Goal: Check status

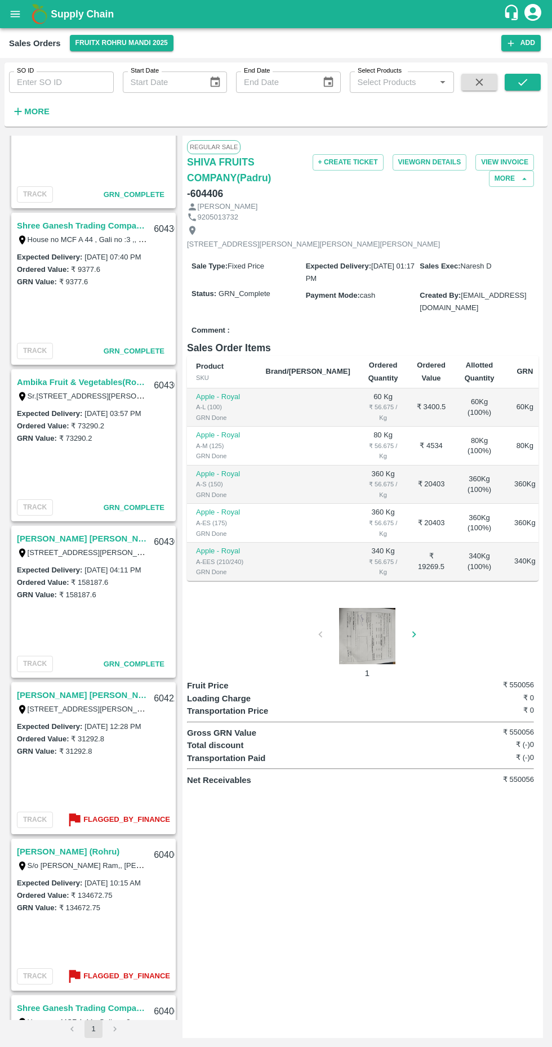
scroll to position [837, 0]
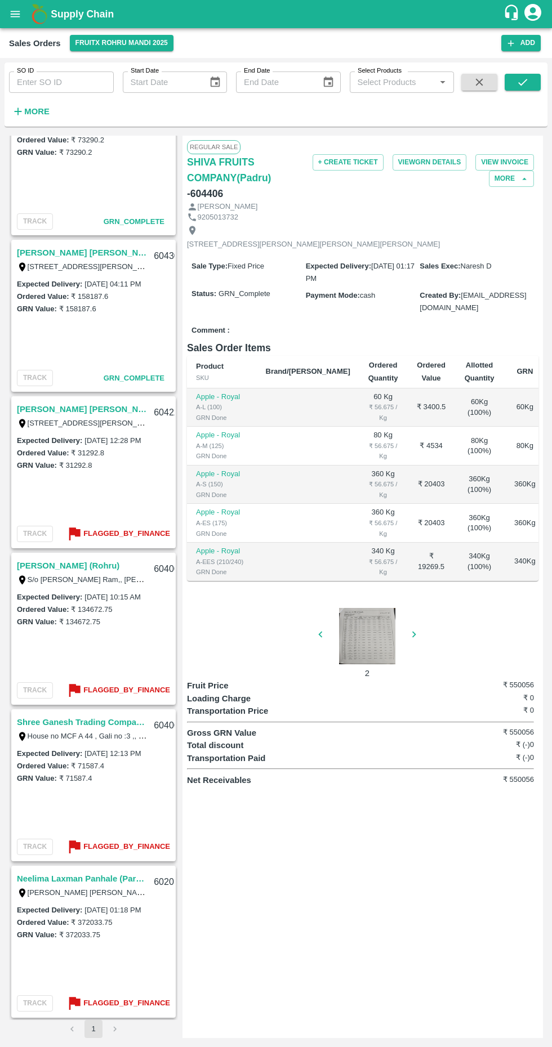
click at [127, 1006] on b "Flagged_By_Finance" at bounding box center [126, 1003] width 87 height 13
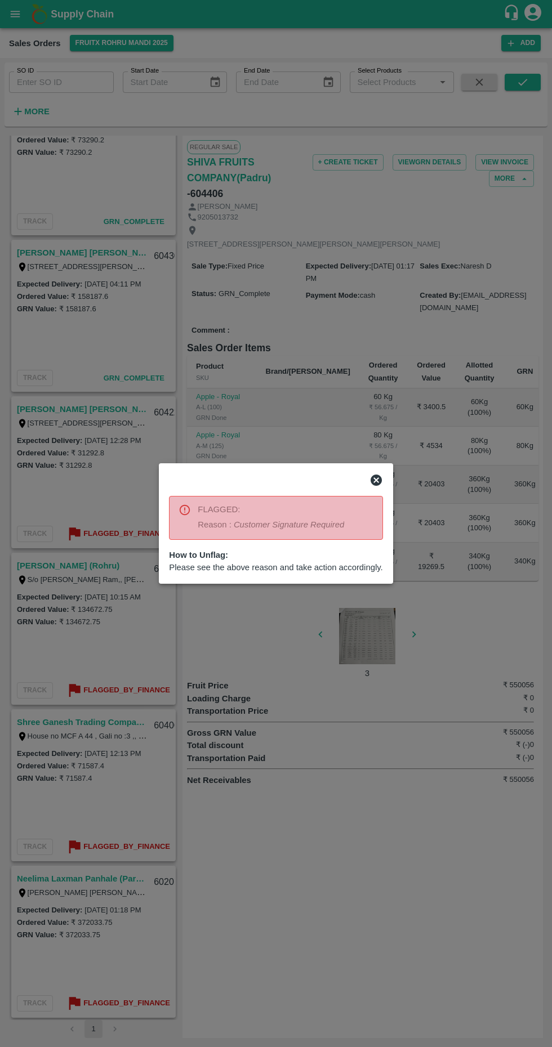
click at [334, 820] on div at bounding box center [276, 523] width 552 height 1047
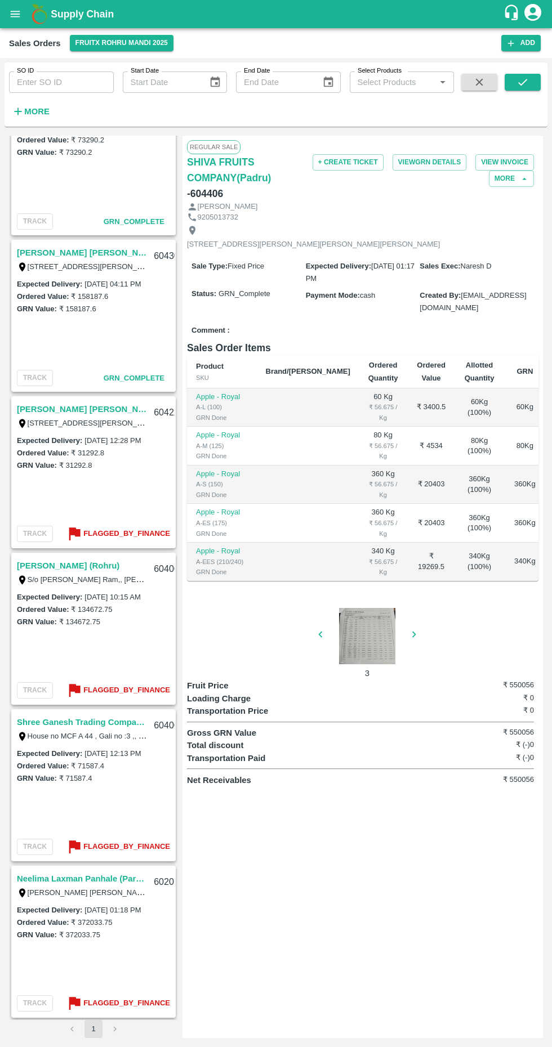
click at [344, 643] on div at bounding box center [367, 636] width 84 height 56
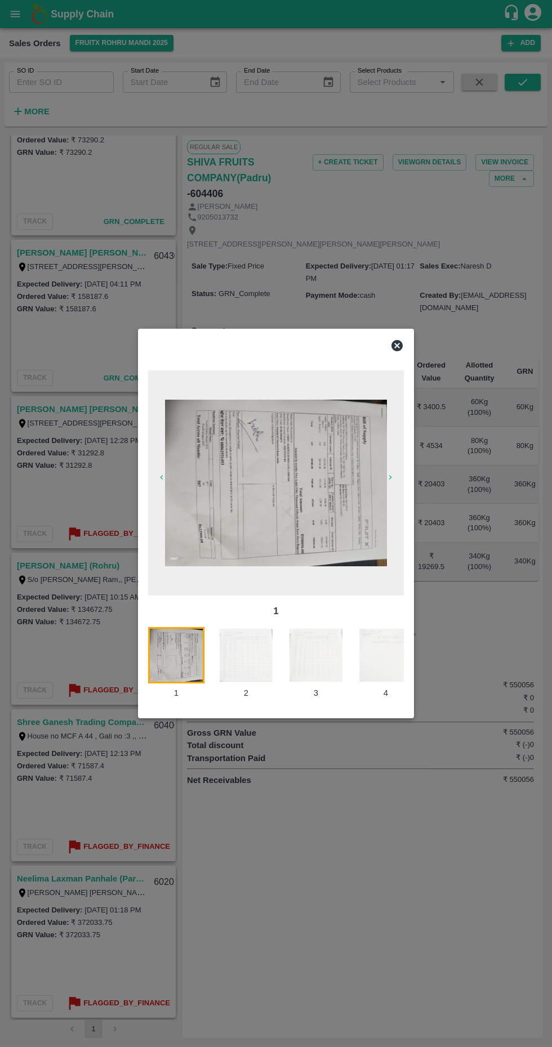
click at [323, 471] on img at bounding box center [276, 483] width 222 height 167
click at [387, 338] on div at bounding box center [276, 345] width 265 height 23
click at [400, 352] on icon at bounding box center [397, 346] width 14 height 14
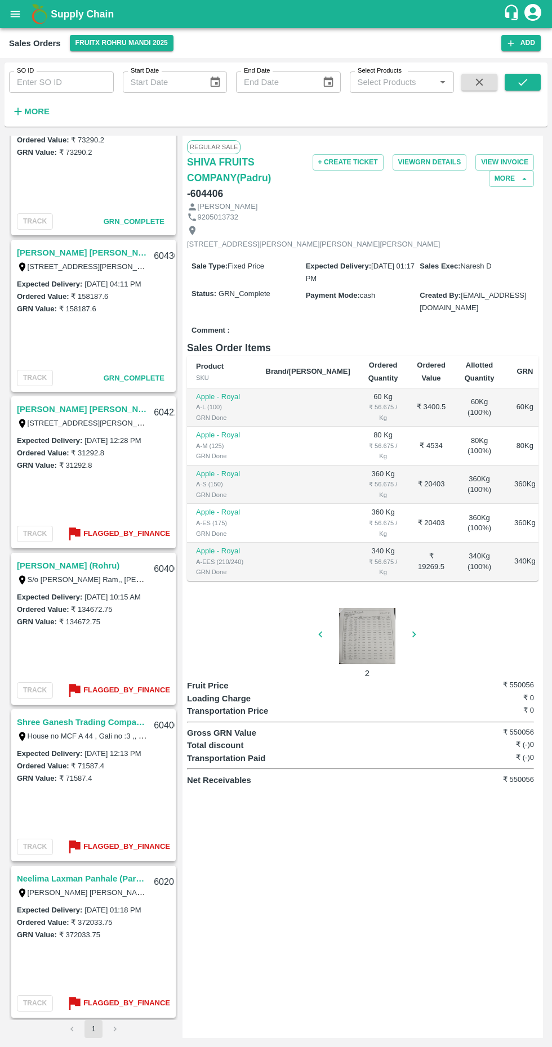
click at [77, 874] on link "Neelima Laxman Panhale (Parala)" at bounding box center [82, 878] width 130 height 15
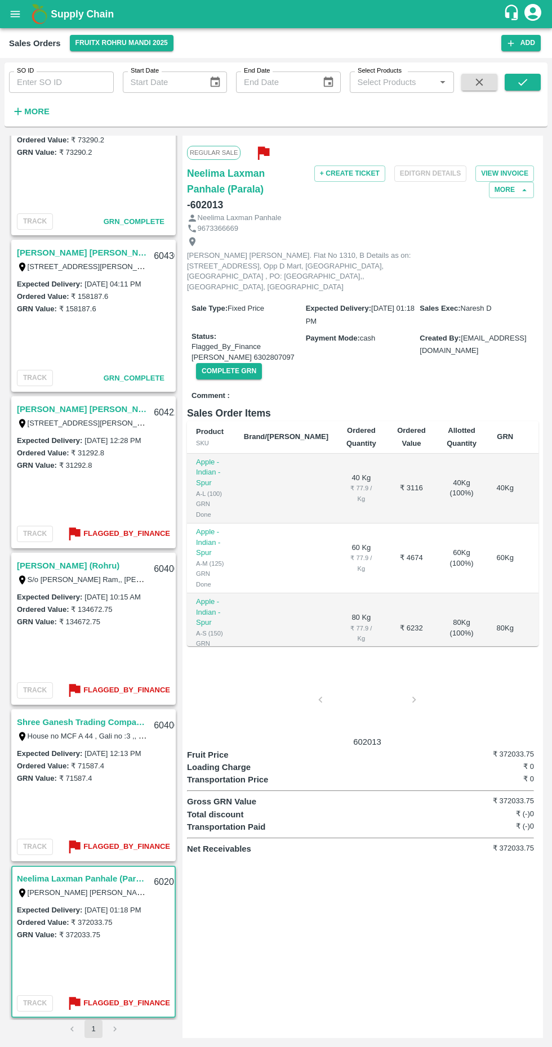
click at [359, 690] on div at bounding box center [367, 703] width 84 height 60
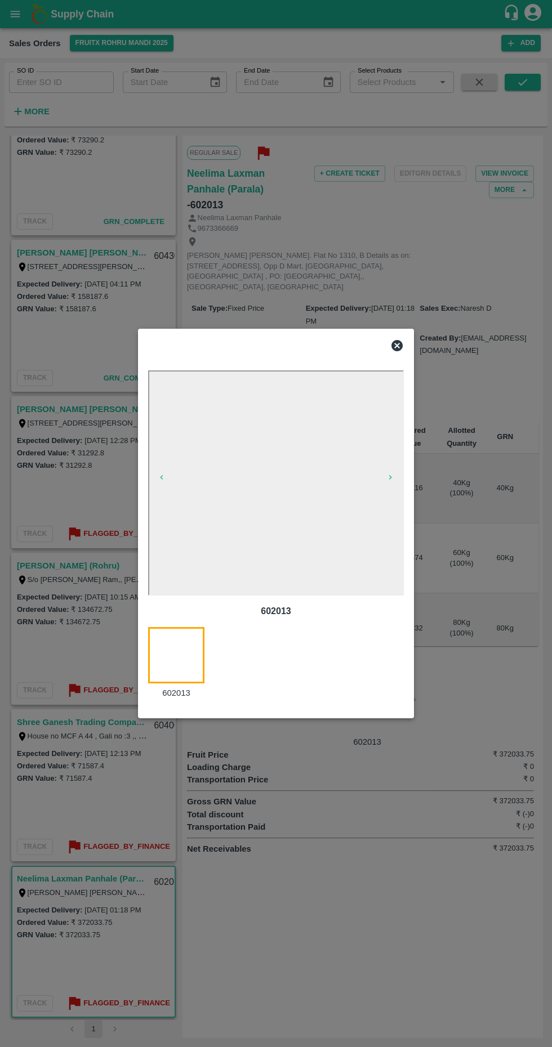
click at [390, 350] on icon at bounding box center [397, 346] width 14 height 14
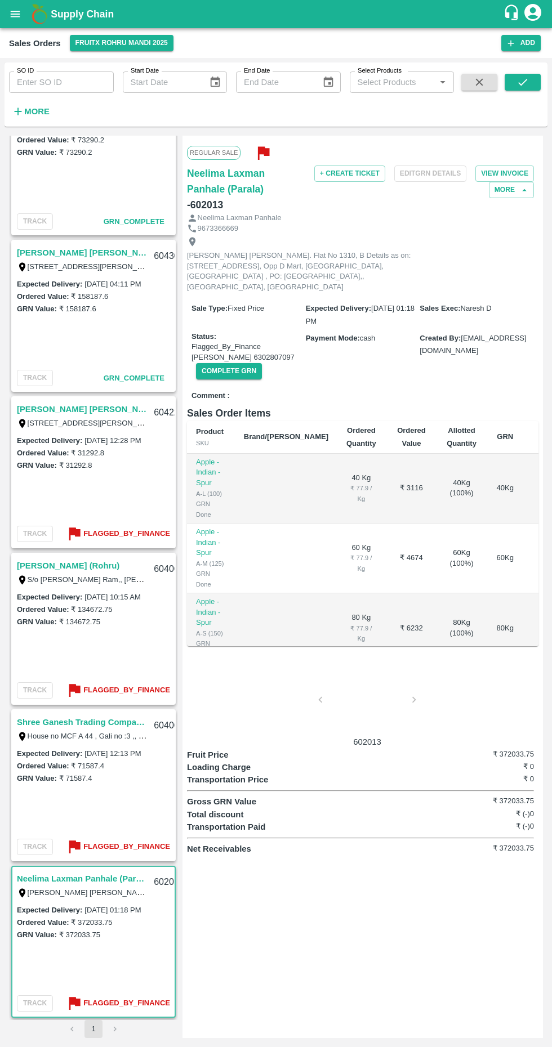
click at [244, 147] on button "button" at bounding box center [258, 152] width 37 height 25
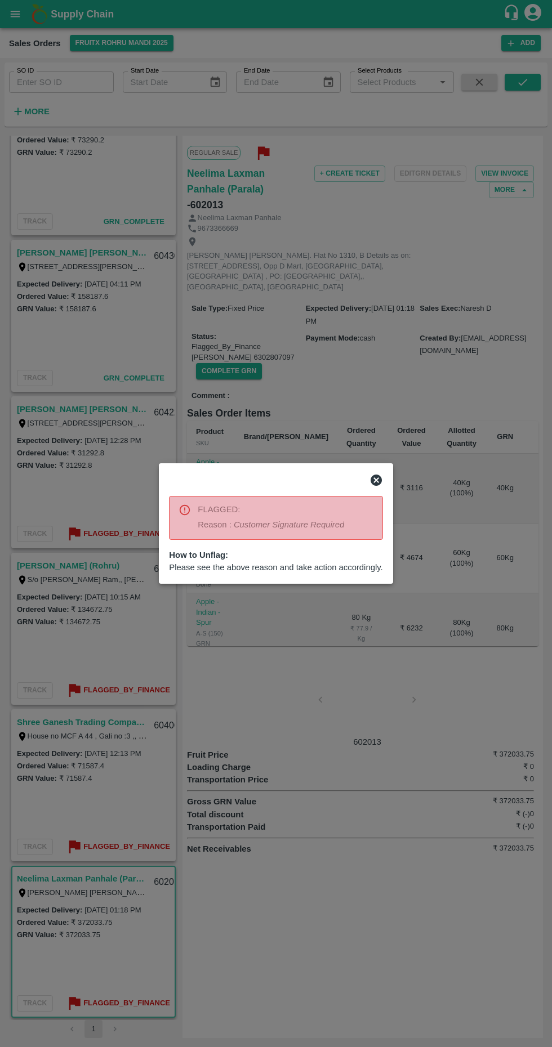
click at [375, 483] on icon at bounding box center [375, 480] width 11 height 11
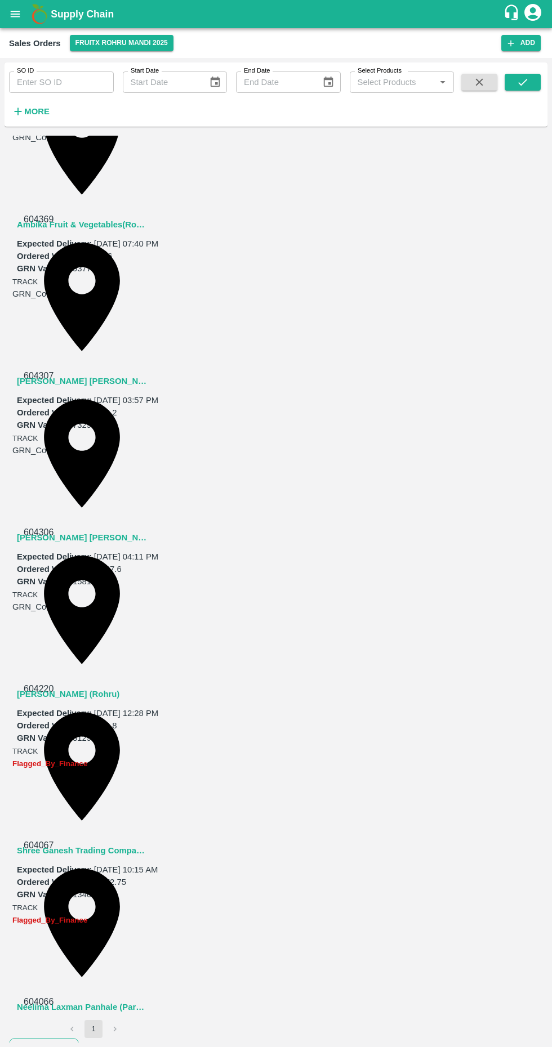
scroll to position [837, 0]
